Goal: Check status: Check status

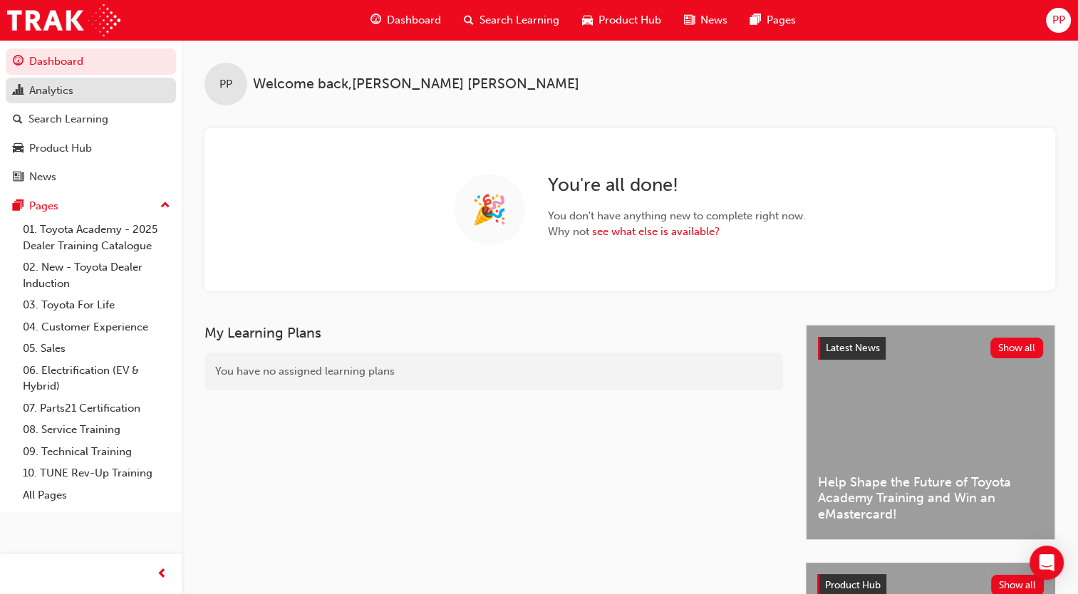
click at [58, 93] on div "Analytics" at bounding box center [51, 91] width 44 height 16
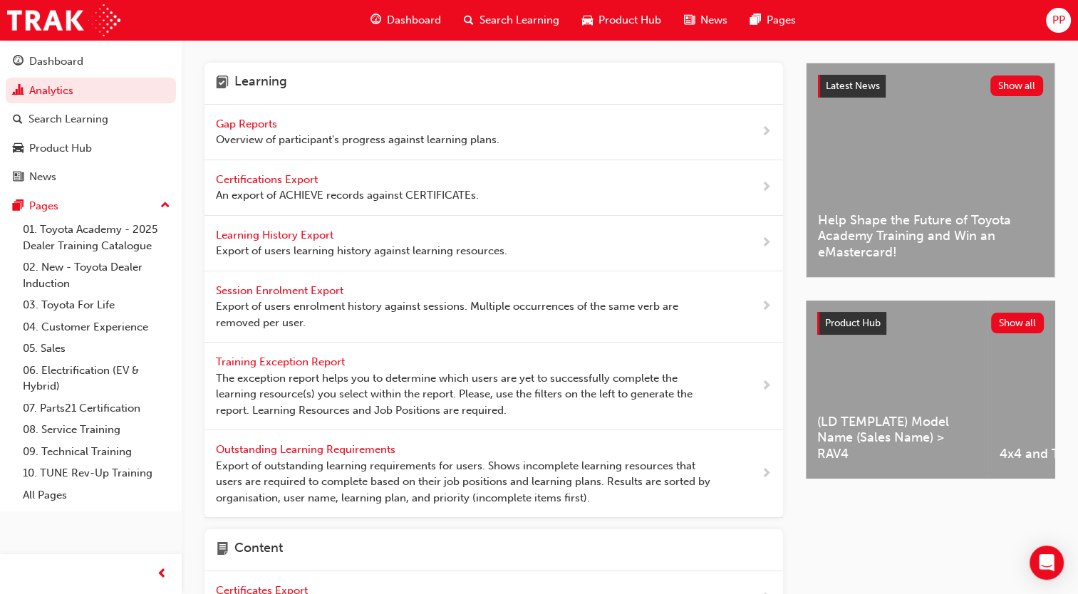
click at [277, 128] on span "Gap Reports" at bounding box center [248, 124] width 64 height 13
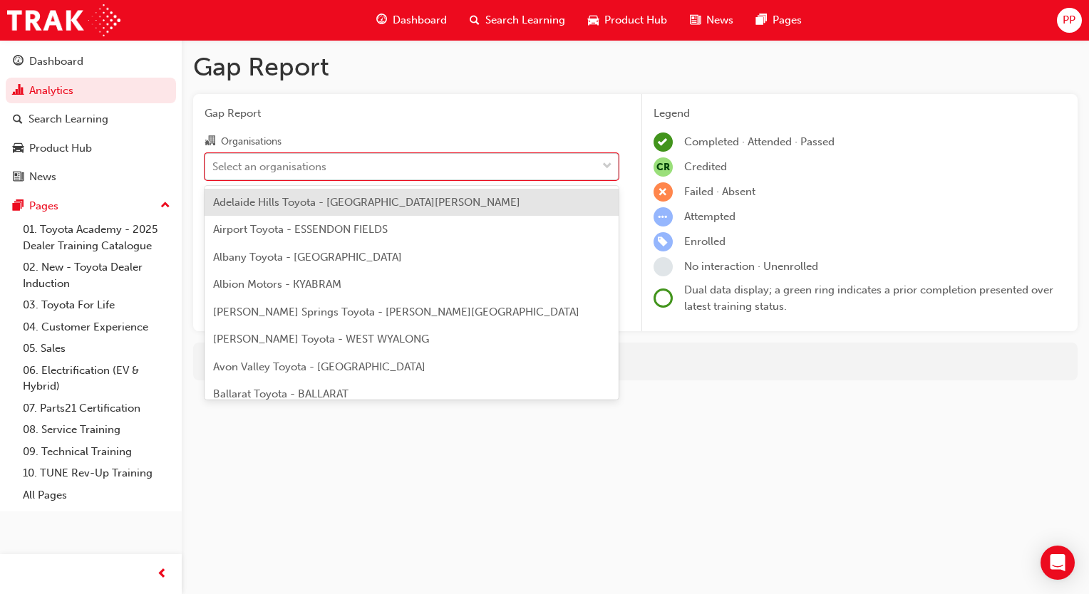
click at [292, 170] on div "Select an organisations" at bounding box center [269, 166] width 114 height 16
click at [214, 170] on input "Organisations option Adelaide Hills Toyota - [GEOGRAPHIC_DATA][PERSON_NAME] foc…" at bounding box center [212, 166] width 1 height 12
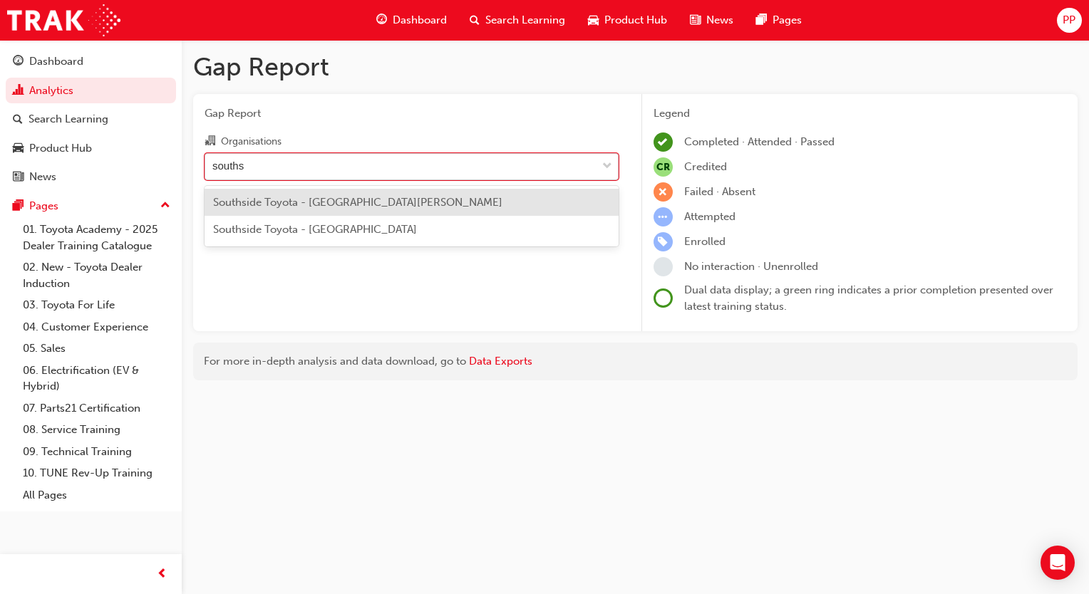
type input "southsi"
click at [291, 195] on div "Southside Toyota - [GEOGRAPHIC_DATA][PERSON_NAME]" at bounding box center [411, 203] width 414 height 28
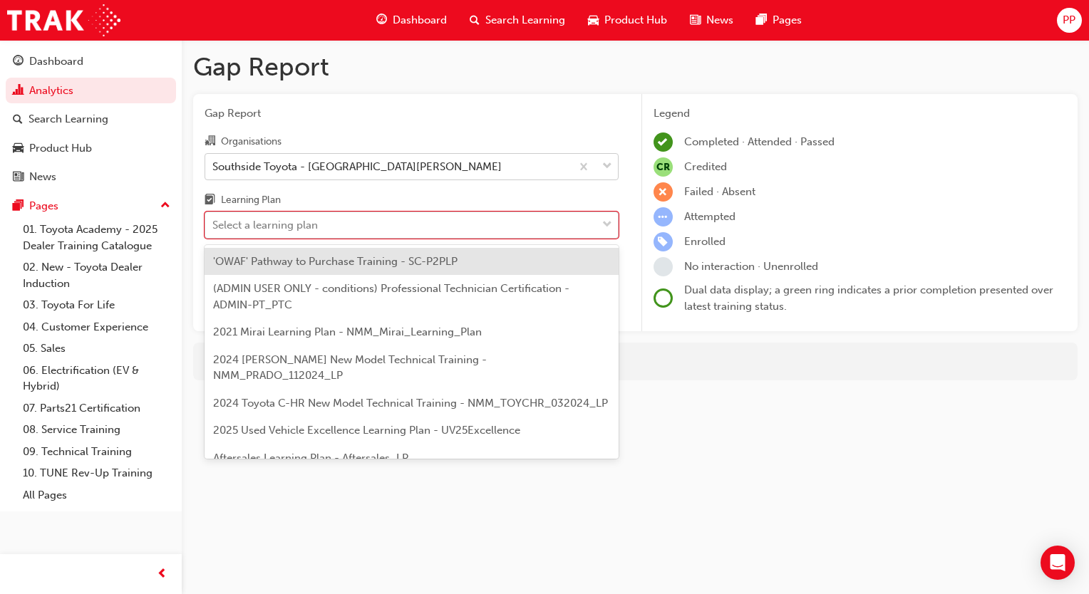
click at [288, 224] on div "Select a learning plan" at bounding box center [264, 225] width 105 height 16
click at [214, 224] on input "Learning Plan option 'OWAF' Pathway to Purchase Training - SC-P2PLP focused, 1 …" at bounding box center [212, 225] width 1 height 12
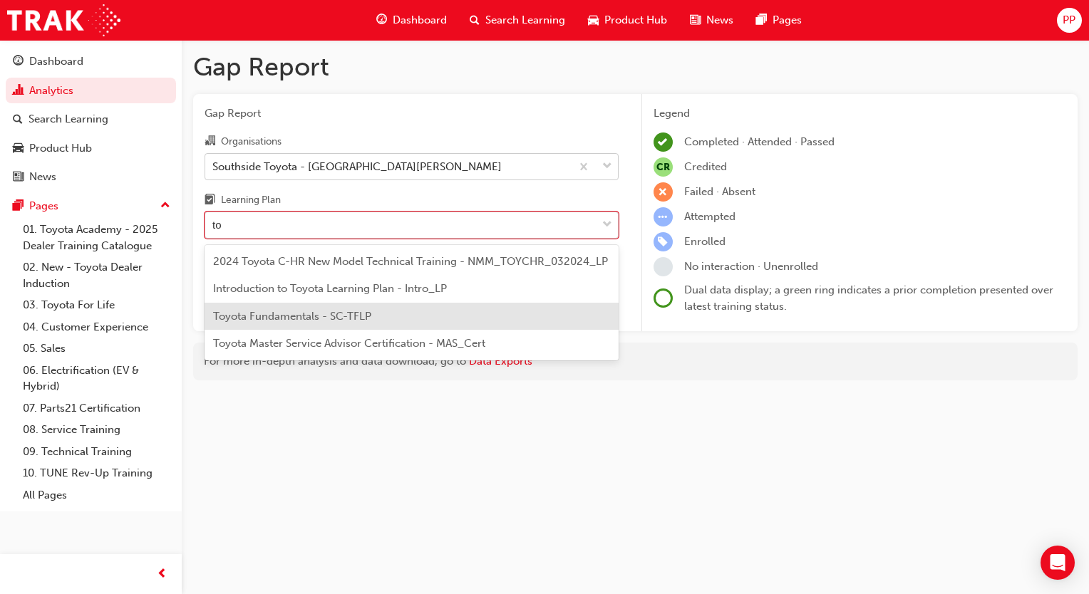
type input "t"
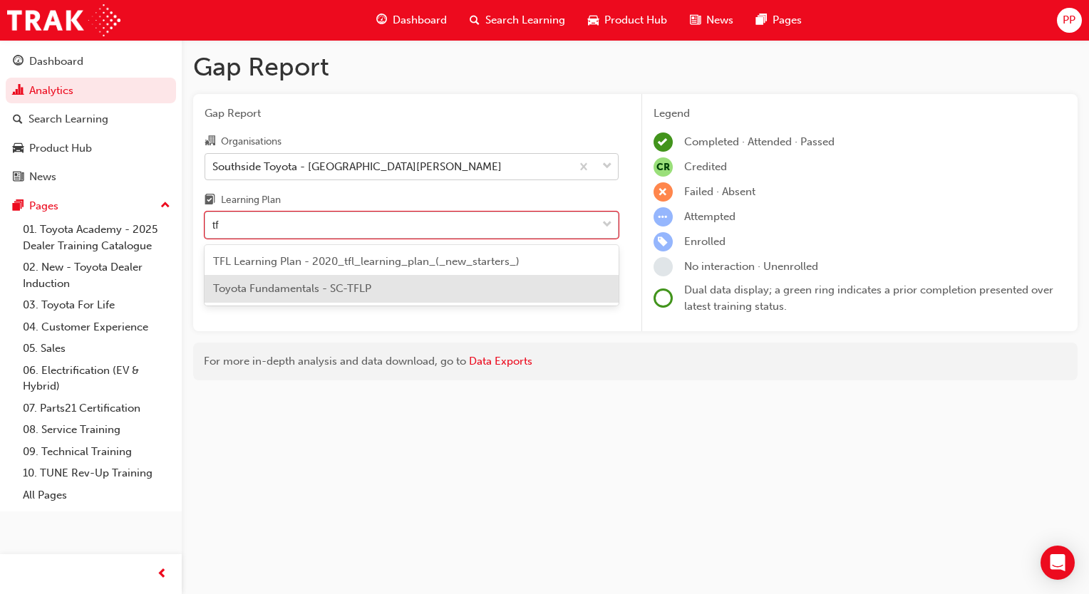
type input "tfl"
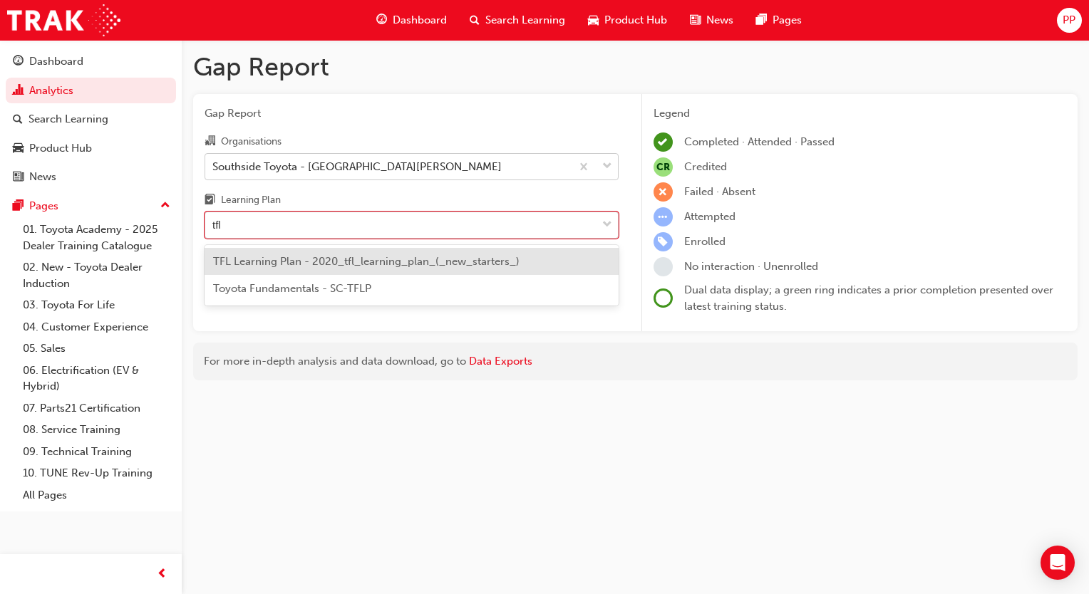
click at [308, 262] on span "TFL Learning Plan - 2020_tfl_learning_plan_(_new_starters_)" at bounding box center [366, 261] width 306 height 13
